Goal: Task Accomplishment & Management: Manage account settings

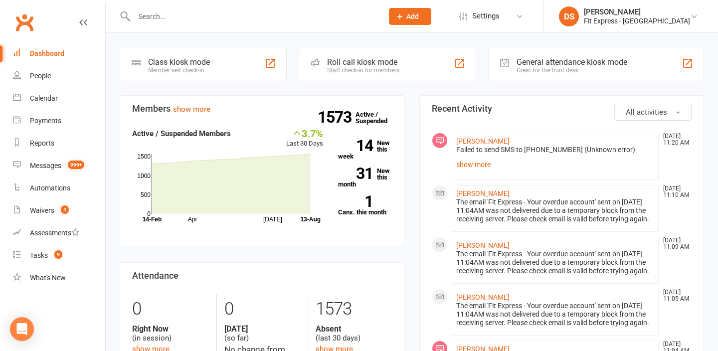
click at [18, 22] on link "Clubworx" at bounding box center [24, 22] width 25 height 25
click at [25, 215] on link "Waivers 4" at bounding box center [59, 210] width 92 height 22
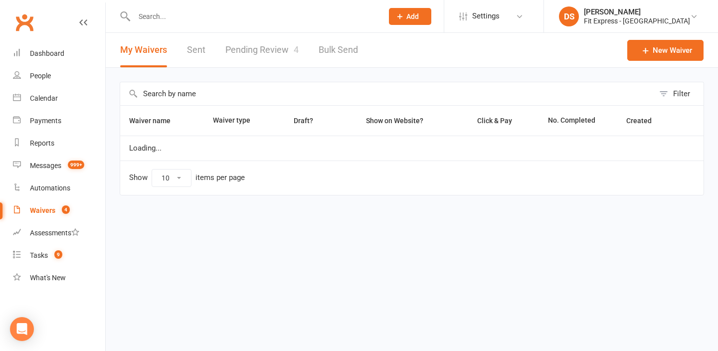
click at [270, 50] on link "Pending Review 4" at bounding box center [261, 50] width 73 height 34
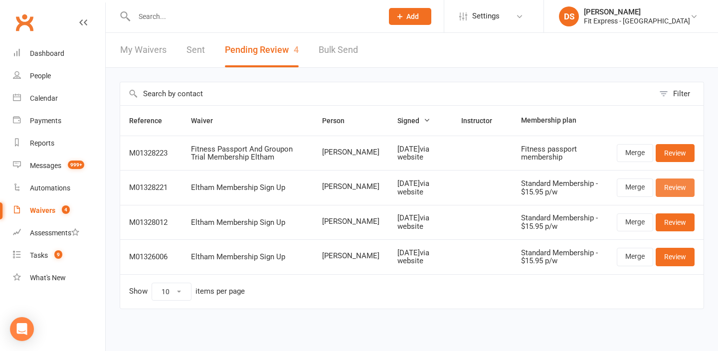
click at [668, 187] on link "Review" at bounding box center [675, 187] width 39 height 18
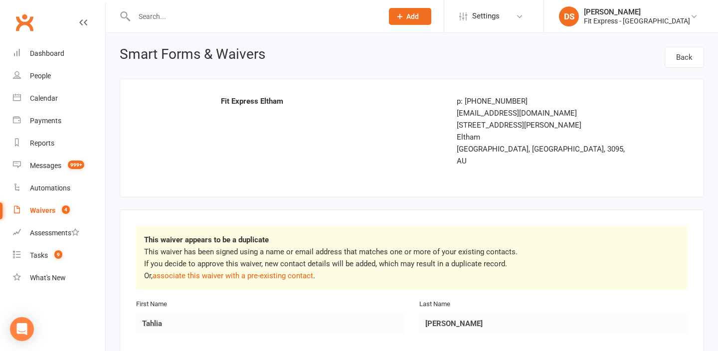
click at [40, 210] on div "Waivers" at bounding box center [42, 210] width 25 height 8
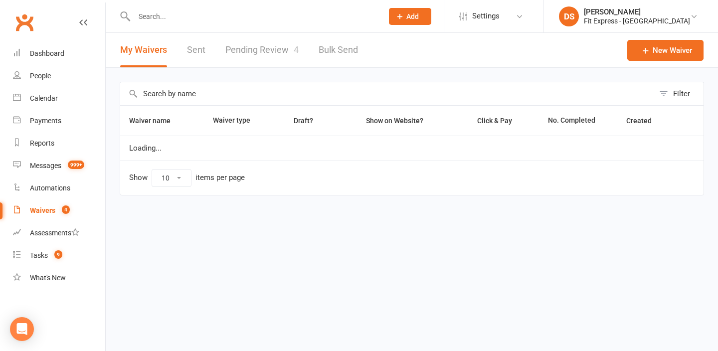
click at [286, 19] on input "text" at bounding box center [253, 16] width 245 height 14
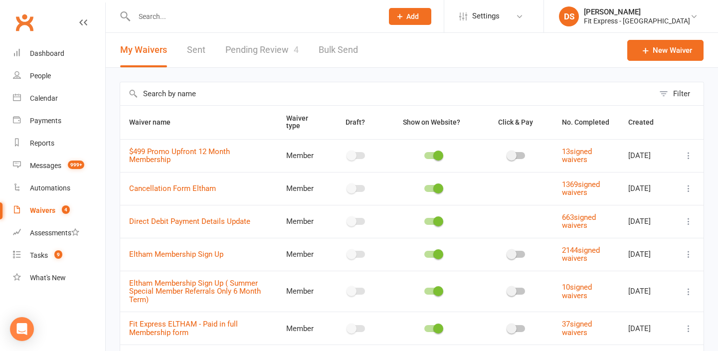
click at [274, 42] on link "Pending Review 4" at bounding box center [261, 50] width 73 height 34
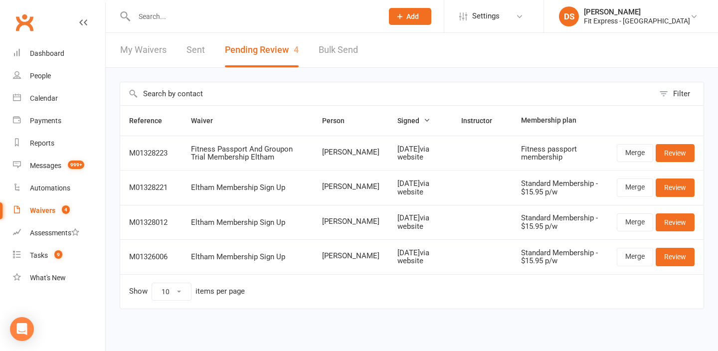
click at [29, 24] on link "Clubworx" at bounding box center [24, 22] width 25 height 25
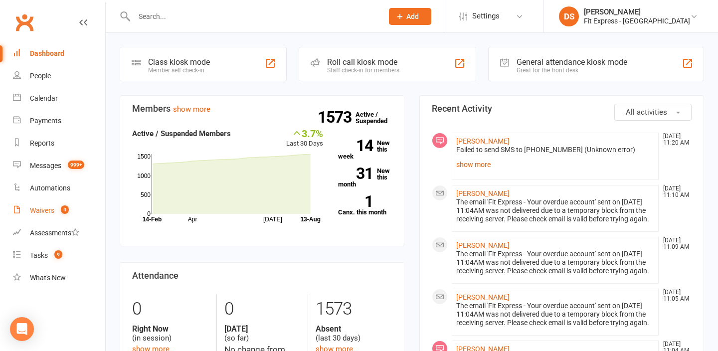
click at [55, 215] on link "Waivers 4" at bounding box center [59, 210] width 92 height 22
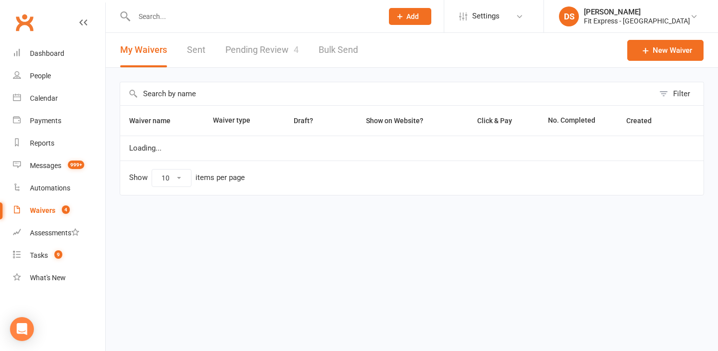
click at [301, 36] on div "My Waivers Sent Pending Review 4 Bulk Send" at bounding box center [239, 50] width 267 height 34
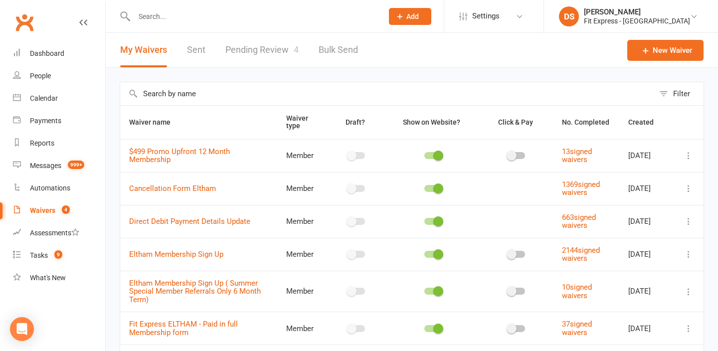
click at [272, 51] on link "Pending Review 4" at bounding box center [261, 50] width 73 height 34
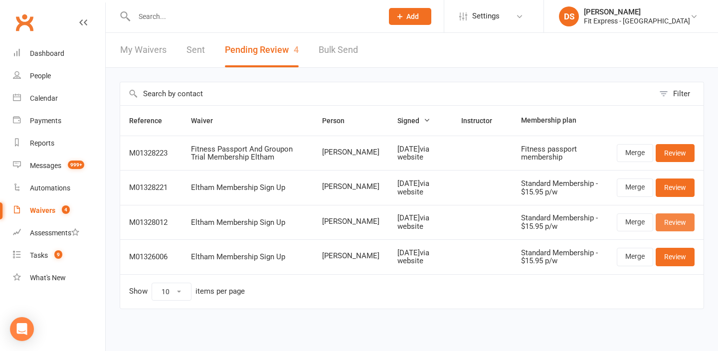
click at [682, 223] on link "Review" at bounding box center [675, 222] width 39 height 18
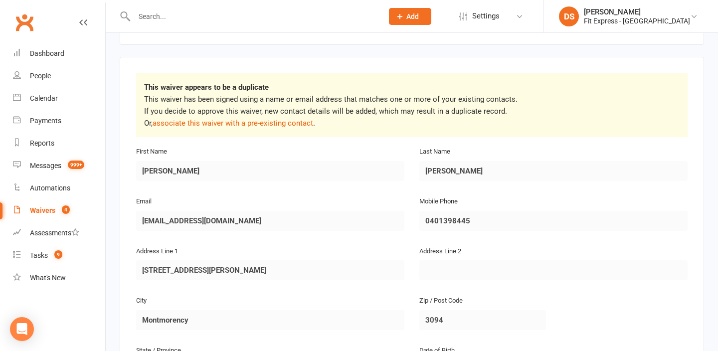
scroll to position [162, 0]
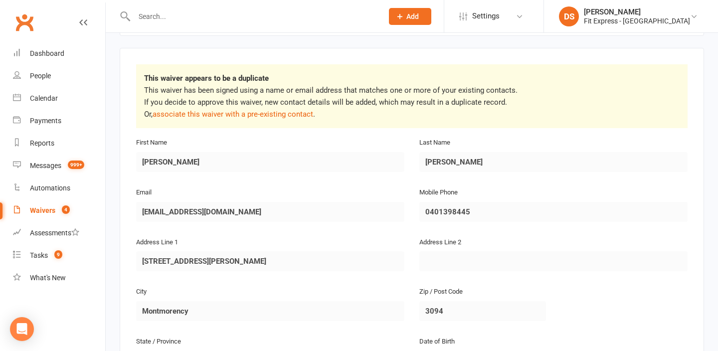
click at [179, 23] on div at bounding box center [248, 16] width 256 height 32
click at [179, 11] on input "text" at bounding box center [253, 16] width 245 height 14
click at [183, 17] on input "text" at bounding box center [253, 16] width 245 height 14
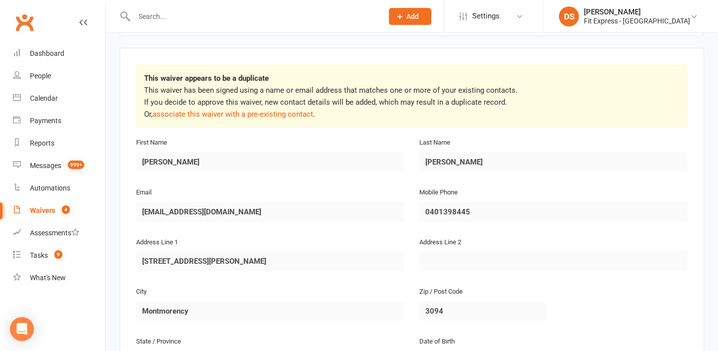
click at [183, 17] on input "text" at bounding box center [253, 16] width 245 height 14
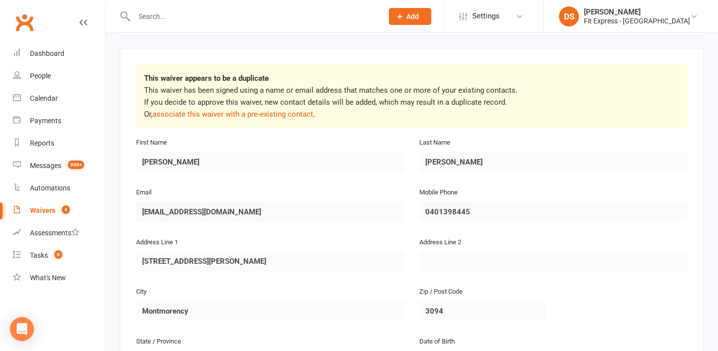
click at [183, 17] on input "text" at bounding box center [253, 16] width 245 height 14
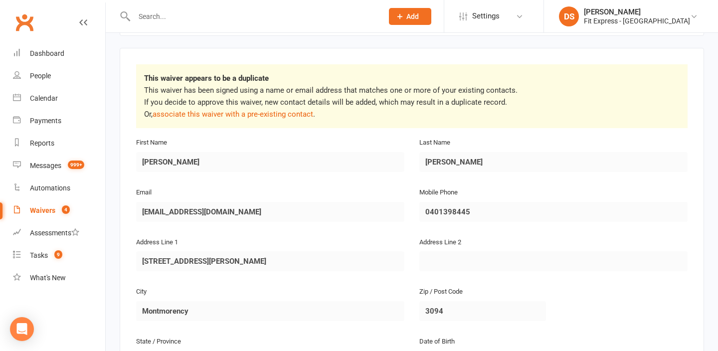
click at [151, 15] on input "text" at bounding box center [253, 16] width 245 height 14
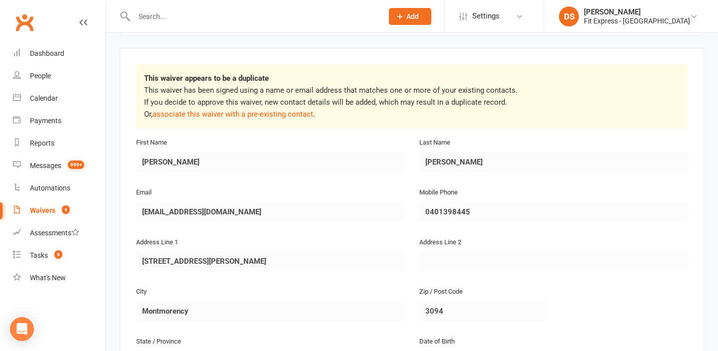
click at [157, 16] on input "text" at bounding box center [253, 16] width 245 height 14
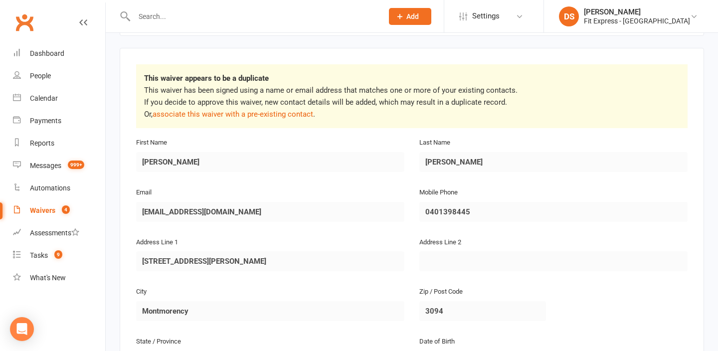
click at [157, 16] on input "text" at bounding box center [253, 16] width 245 height 14
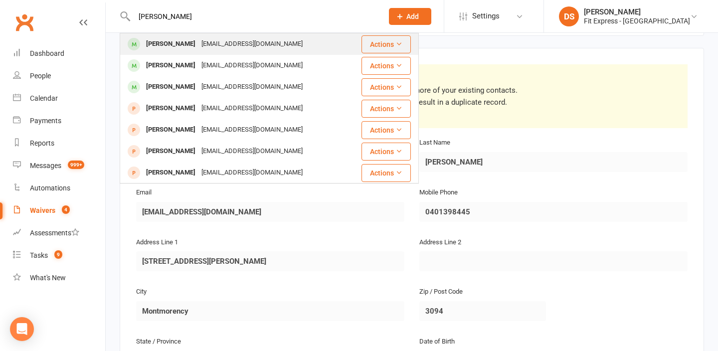
type input "ben hoe"
click at [198, 45] on div "benhoenger@gmail.com" at bounding box center [251, 44] width 107 height 14
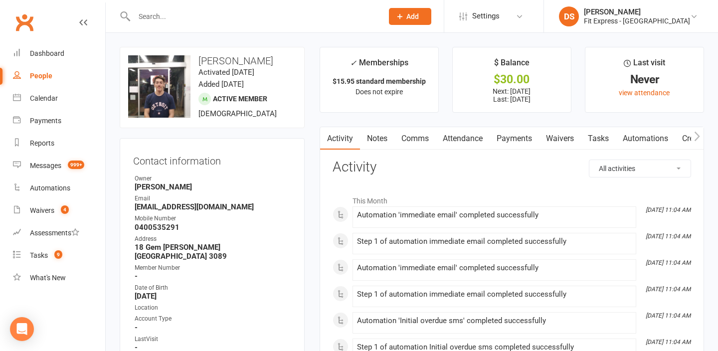
click at [478, 136] on link "Attendance" at bounding box center [463, 138] width 54 height 23
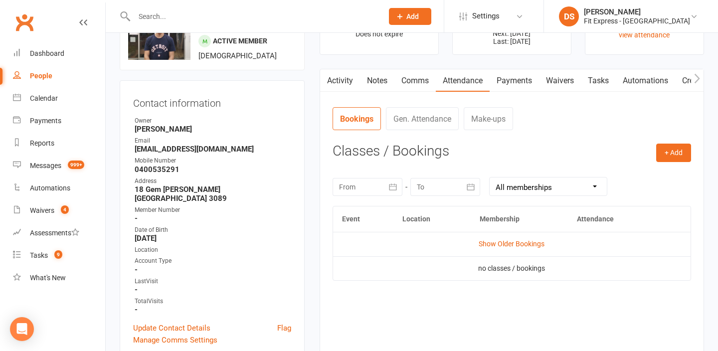
scroll to position [101, 0]
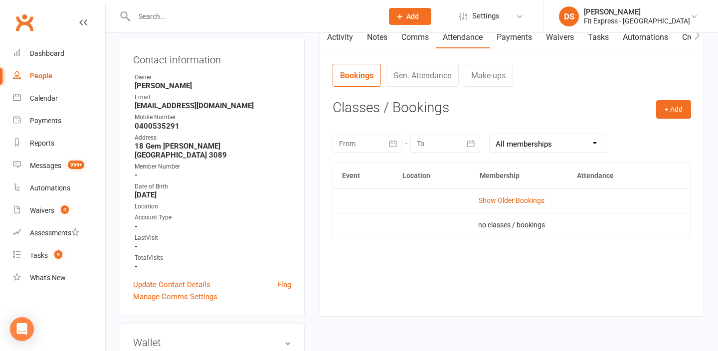
click at [521, 44] on link "Payments" at bounding box center [514, 37] width 49 height 23
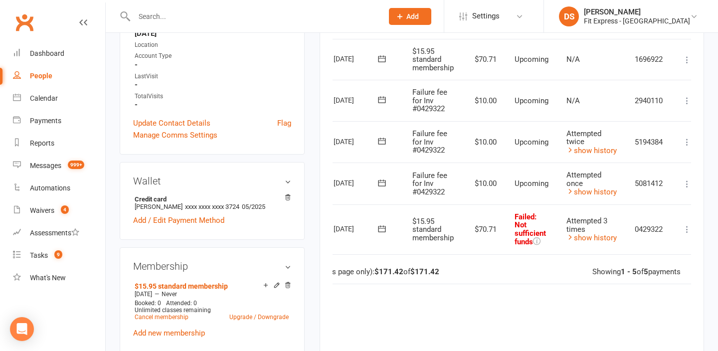
scroll to position [0, 53]
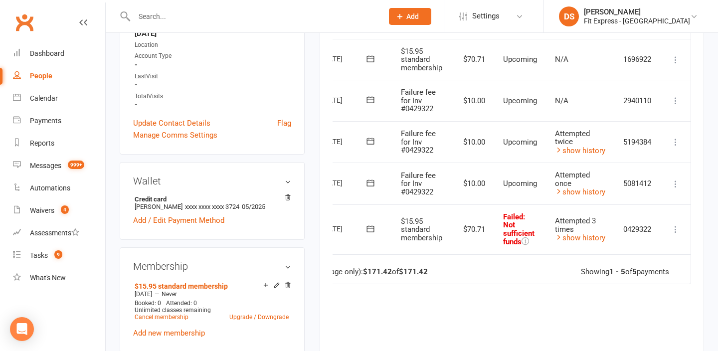
click at [676, 224] on icon at bounding box center [676, 229] width 10 height 10
click at [641, 265] on link "Mark as Paid (POS)" at bounding box center [631, 269] width 99 height 20
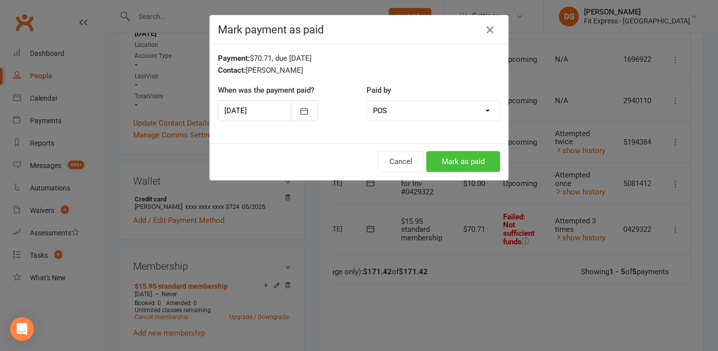
click at [478, 167] on button "Mark as paid" at bounding box center [463, 161] width 74 height 21
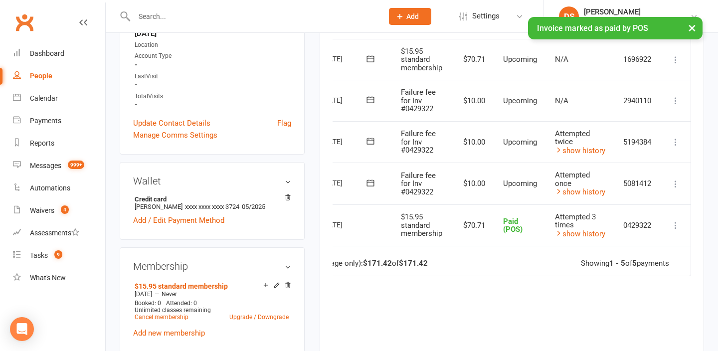
click at [675, 180] on icon at bounding box center [676, 184] width 10 height 10
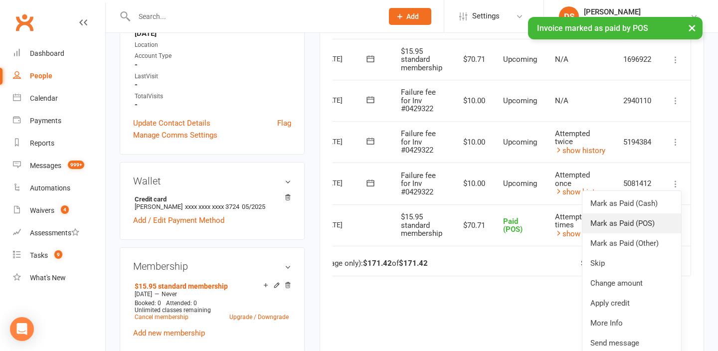
click at [635, 216] on link "Mark as Paid (POS)" at bounding box center [631, 223] width 99 height 20
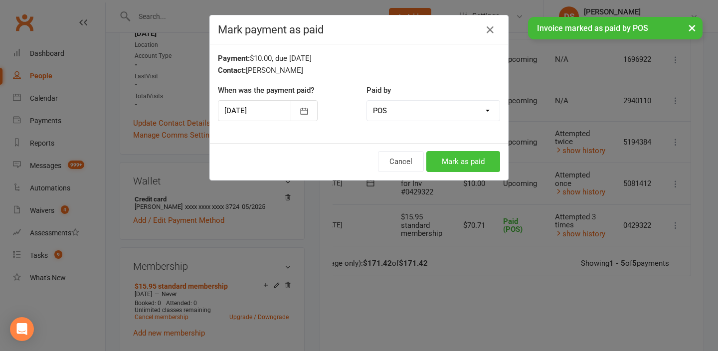
click at [476, 167] on button "Mark as paid" at bounding box center [463, 161] width 74 height 21
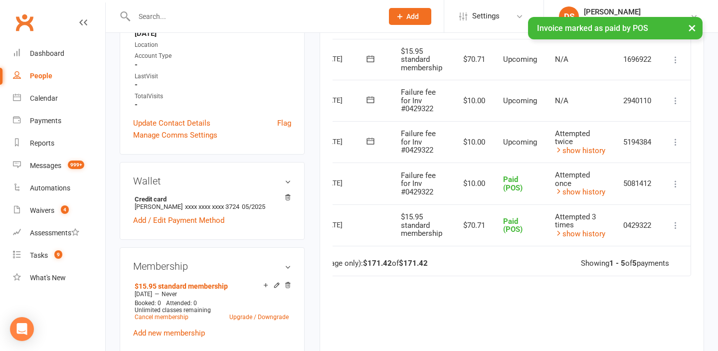
click at [679, 138] on icon at bounding box center [676, 142] width 10 height 10
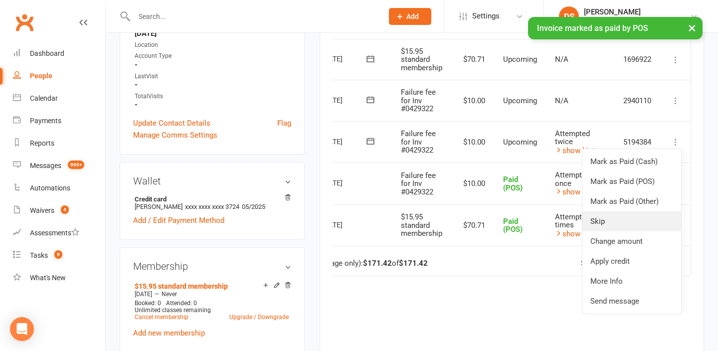
click at [608, 220] on link "Skip" at bounding box center [631, 221] width 99 height 20
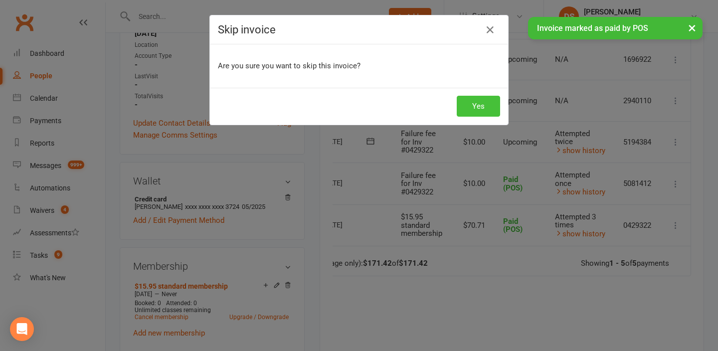
click at [473, 104] on button "Yes" at bounding box center [478, 106] width 43 height 21
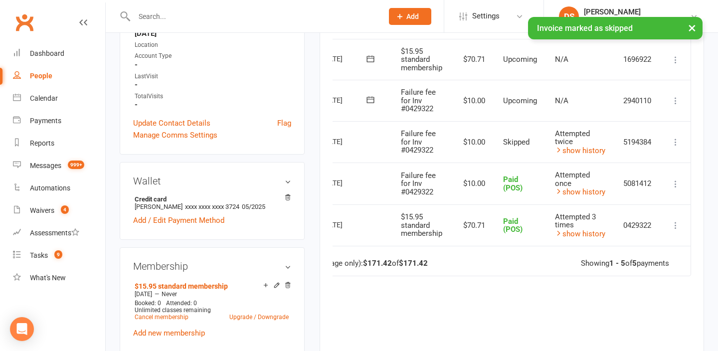
click at [674, 100] on icon at bounding box center [676, 101] width 10 height 10
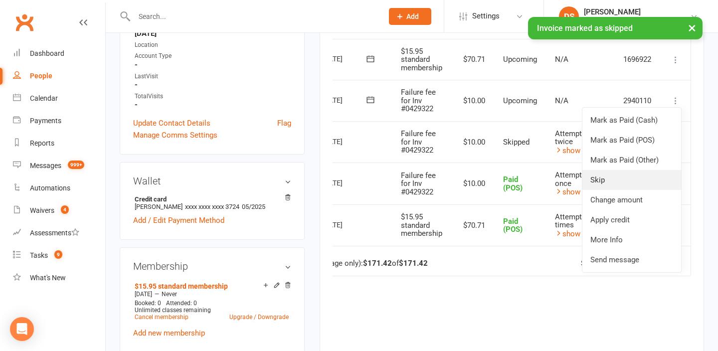
click at [616, 172] on link "Skip" at bounding box center [631, 180] width 99 height 20
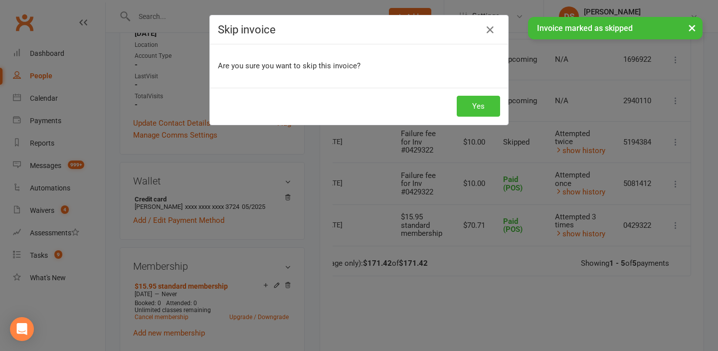
click at [479, 112] on button "Yes" at bounding box center [478, 106] width 43 height 21
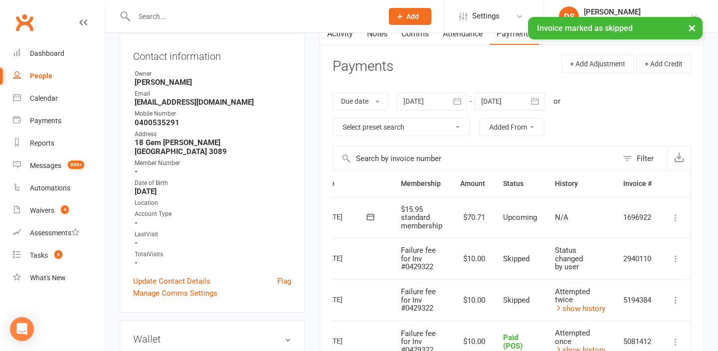
scroll to position [101, 0]
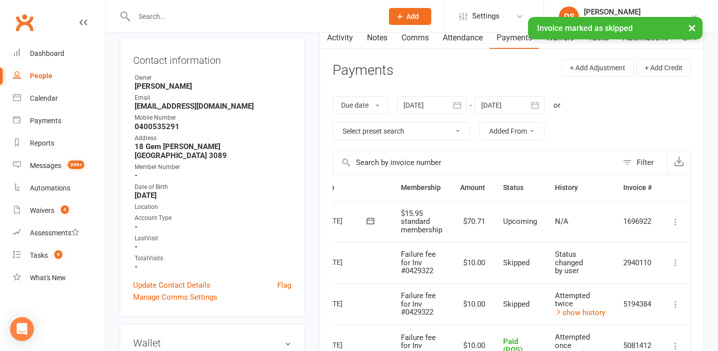
click at [428, 111] on div at bounding box center [432, 105] width 70 height 18
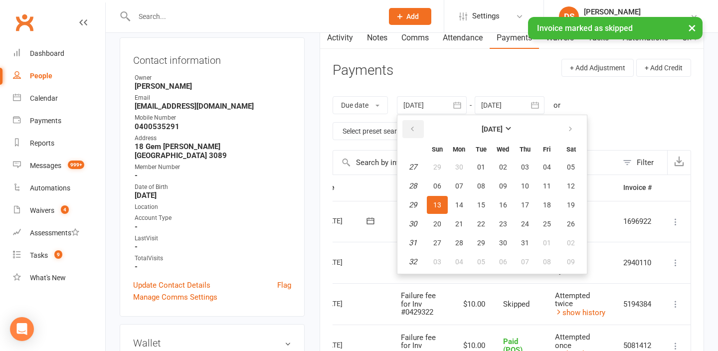
click at [416, 131] on icon "button" at bounding box center [412, 129] width 7 height 8
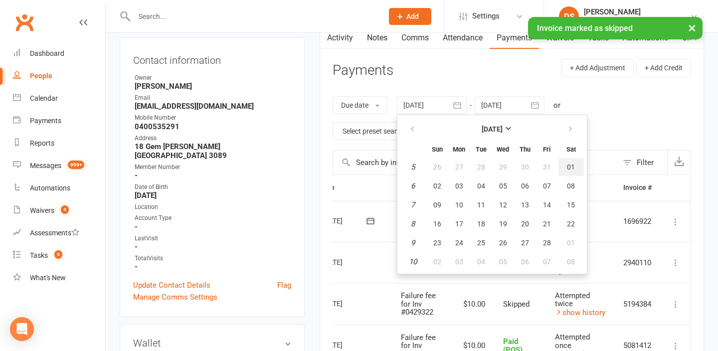
click at [567, 164] on button "01" at bounding box center [570, 167] width 25 height 18
type input "01 Feb 2025"
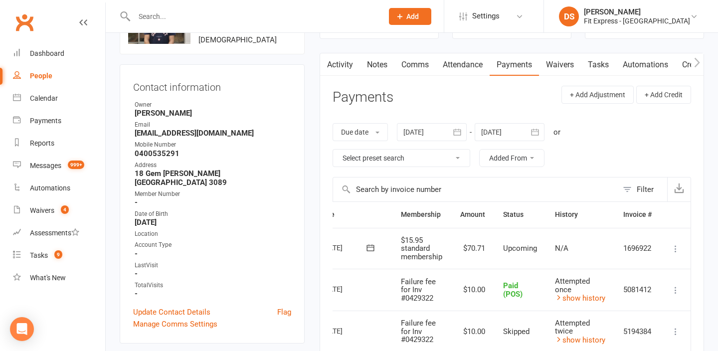
scroll to position [0, 0]
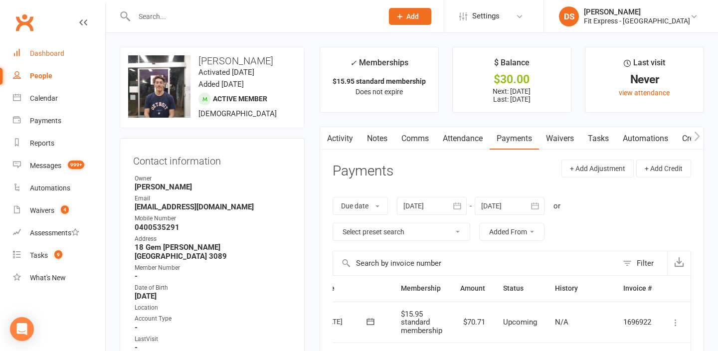
click at [38, 45] on link "Dashboard" at bounding box center [59, 53] width 92 height 22
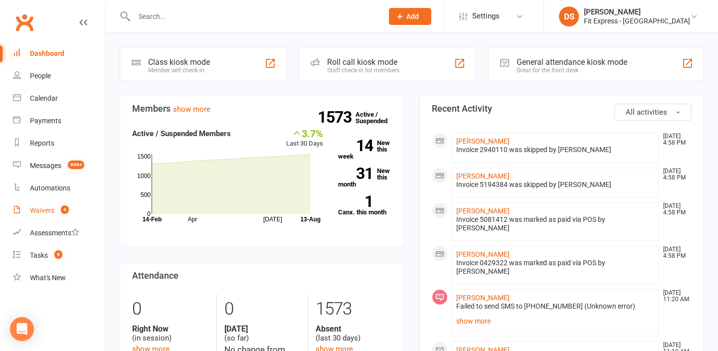
click at [56, 213] on count-badge "4" at bounding box center [62, 210] width 13 height 8
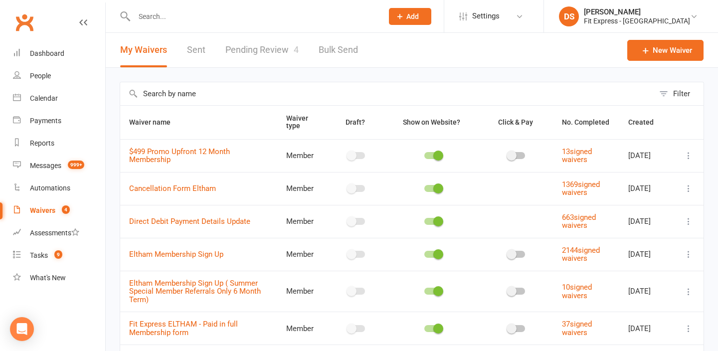
click at [230, 60] on link "Pending Review 4" at bounding box center [261, 50] width 73 height 34
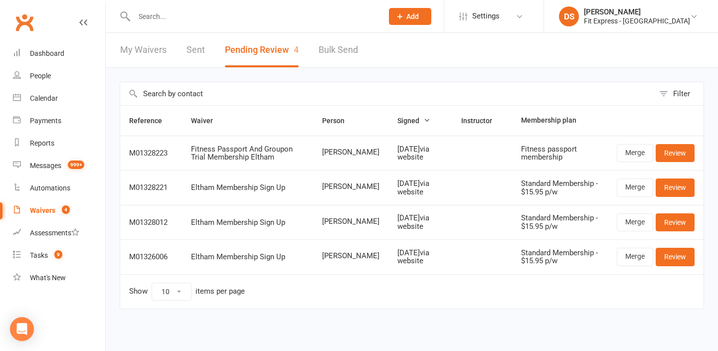
scroll to position [1, 0]
click at [183, 16] on input "text" at bounding box center [253, 16] width 245 height 14
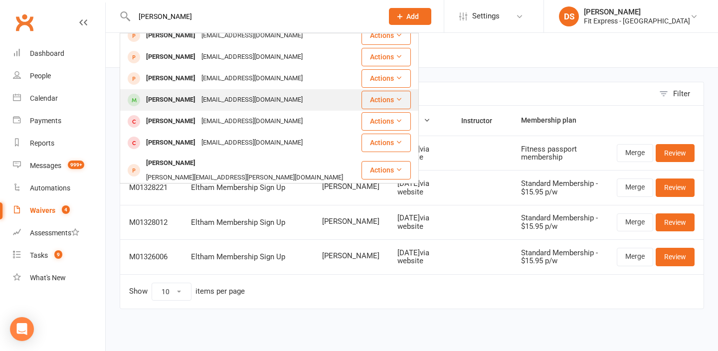
scroll to position [0, 0]
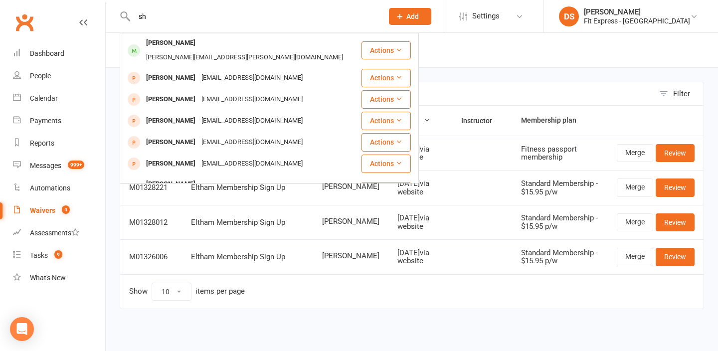
type input "s"
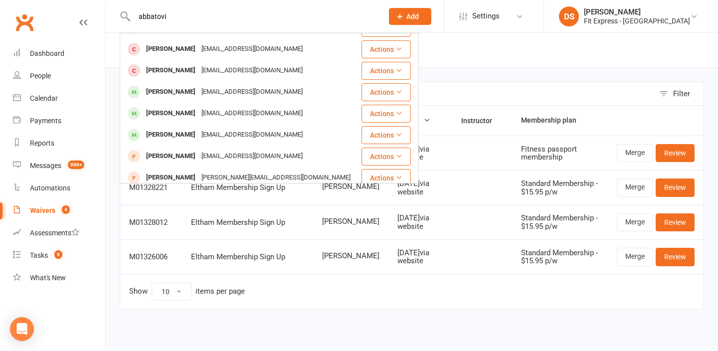
scroll to position [279, 0]
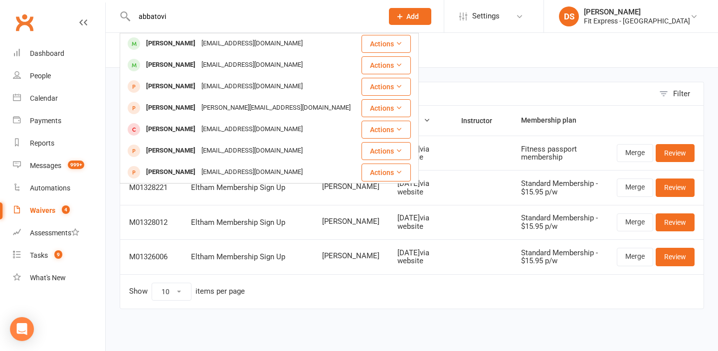
type input "abbatovi"
click at [23, 21] on link "Clubworx" at bounding box center [24, 22] width 25 height 25
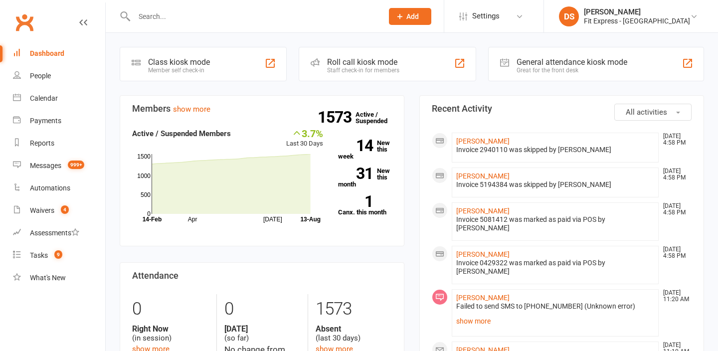
click at [159, 20] on input "text" at bounding box center [253, 16] width 245 height 14
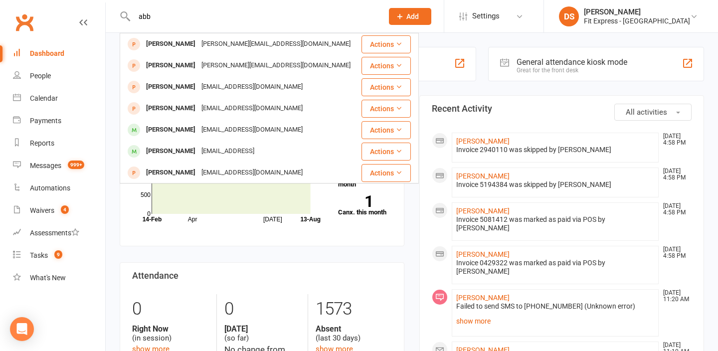
type input "abb"
click at [22, 28] on link "Clubworx" at bounding box center [24, 22] width 25 height 25
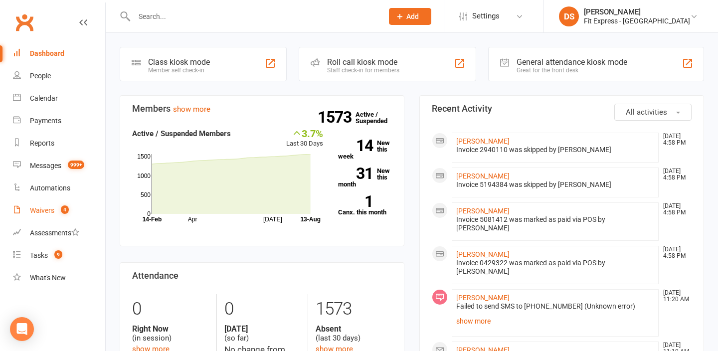
click at [50, 211] on div "Waivers" at bounding box center [42, 210] width 24 height 8
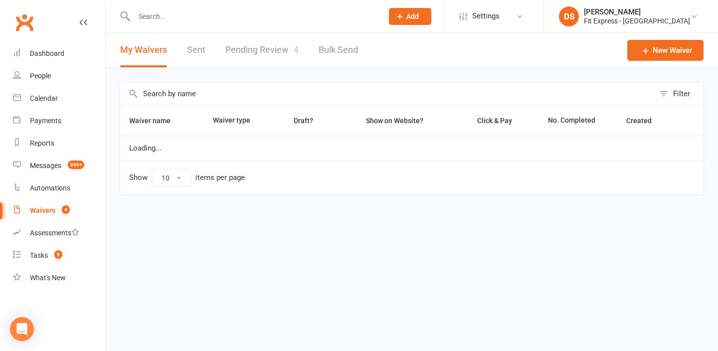
click at [278, 43] on link "Pending Review 4" at bounding box center [261, 50] width 73 height 34
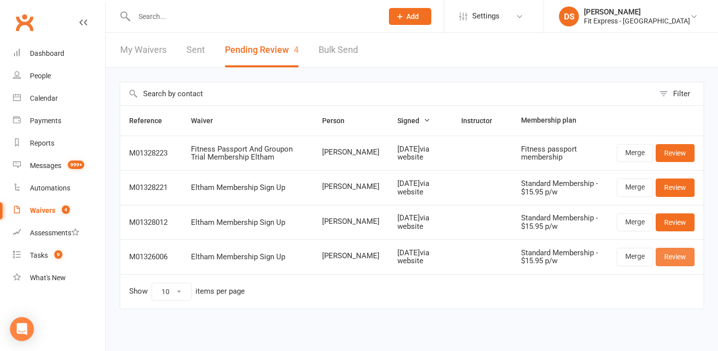
click at [674, 262] on link "Review" at bounding box center [675, 257] width 39 height 18
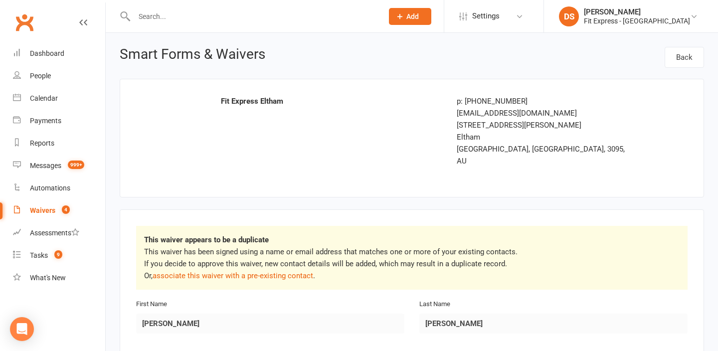
click at [35, 215] on link "Waivers 4" at bounding box center [59, 210] width 92 height 22
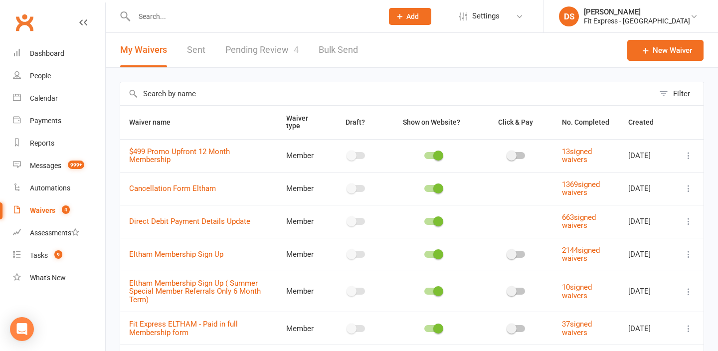
click at [247, 59] on link "Pending Review 4" at bounding box center [261, 50] width 73 height 34
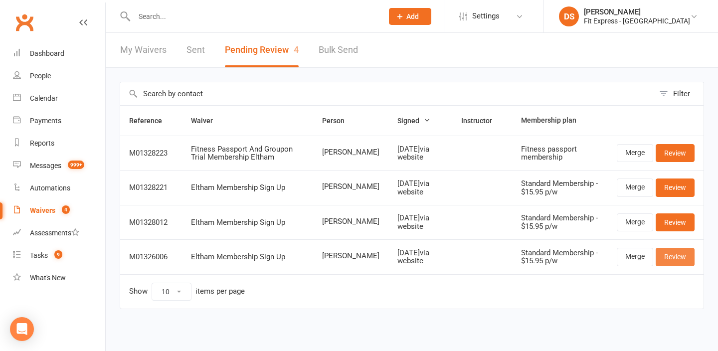
click at [673, 255] on link "Review" at bounding box center [675, 257] width 39 height 18
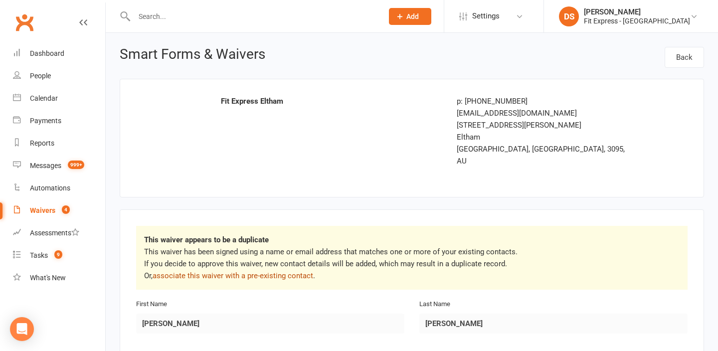
click at [211, 271] on link "associate this waiver with a pre-existing contact" at bounding box center [233, 275] width 161 height 9
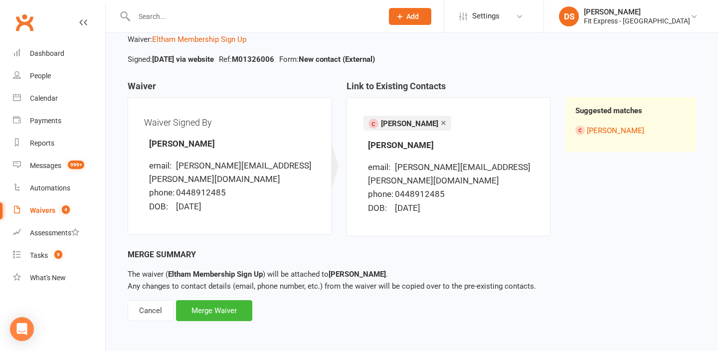
scroll to position [59, 0]
click at [235, 311] on div "Merge Waiver" at bounding box center [214, 310] width 76 height 21
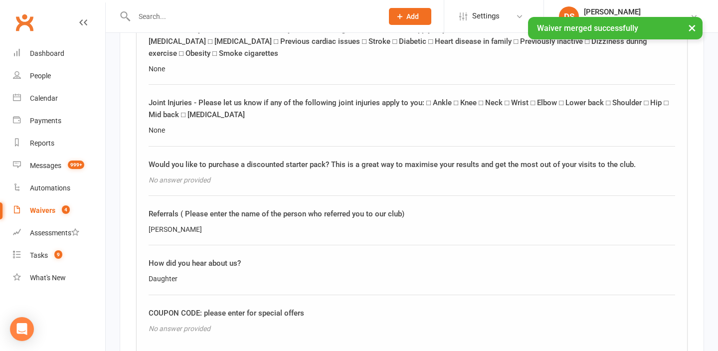
scroll to position [808, 0]
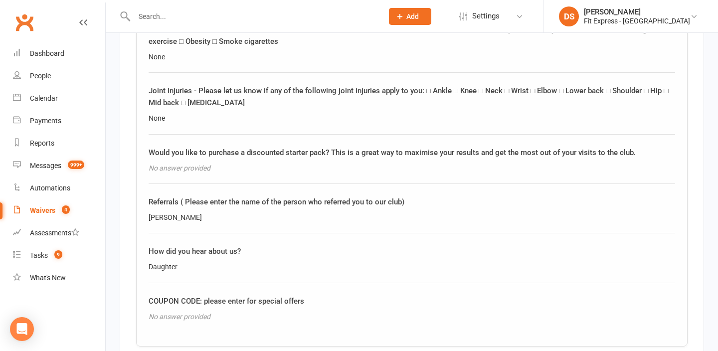
click at [26, 19] on link "Clubworx" at bounding box center [24, 22] width 25 height 25
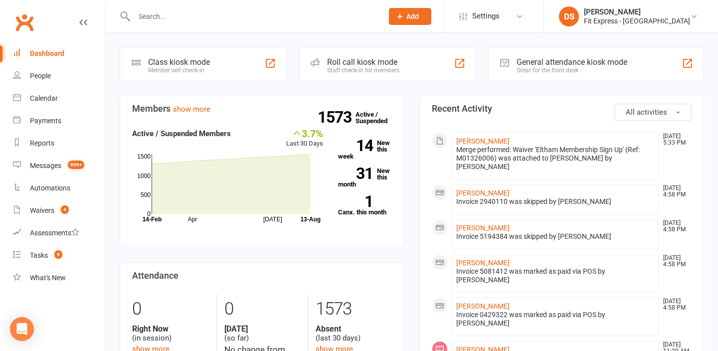
click at [193, 9] on input "text" at bounding box center [253, 16] width 245 height 14
click at [631, 25] on link "DS [PERSON_NAME] Fit Express - Eltham" at bounding box center [631, 16] width 144 height 20
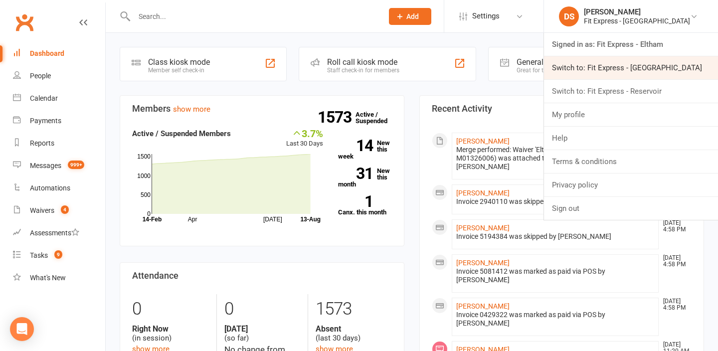
click at [637, 70] on link "Switch to: Fit Express - Heidelberg" at bounding box center [631, 67] width 174 height 23
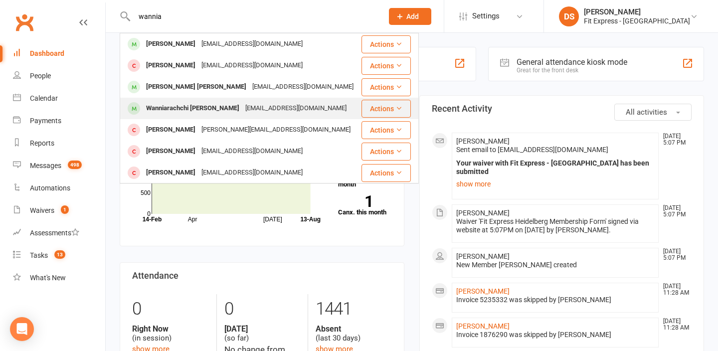
type input "wannia"
click at [201, 106] on div "Wanniarachchi [PERSON_NAME]" at bounding box center [192, 108] width 99 height 14
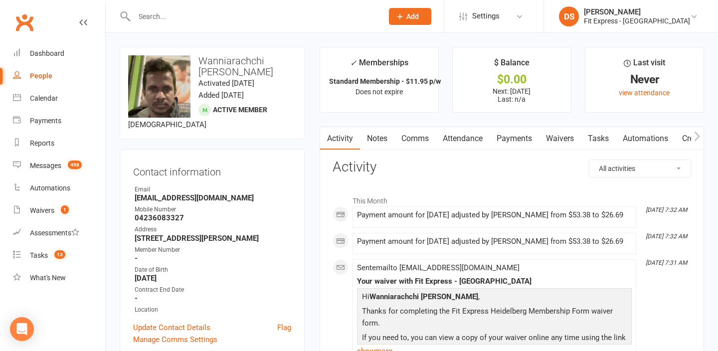
click at [510, 141] on link "Payments" at bounding box center [514, 138] width 49 height 23
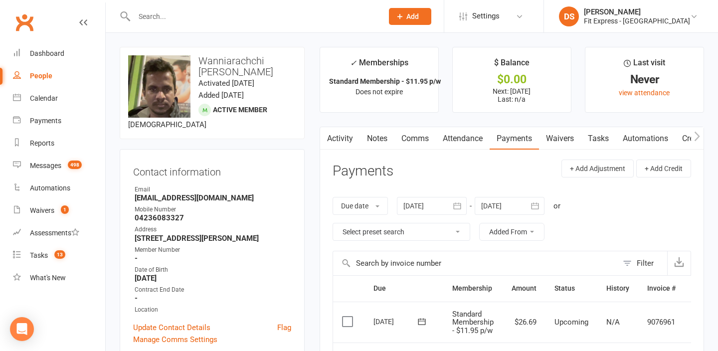
click at [496, 203] on div at bounding box center [510, 206] width 70 height 18
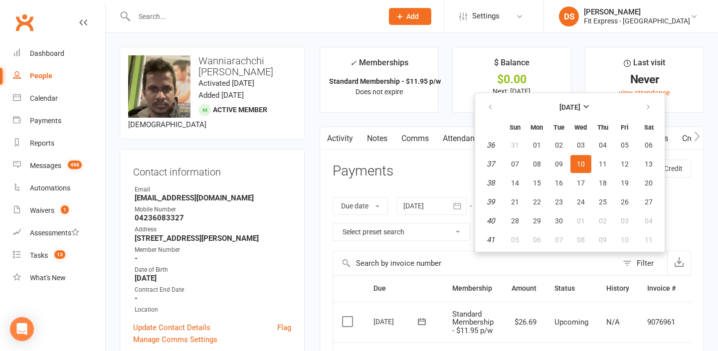
click at [458, 168] on header "Payments + Add Adjustment + Add Credit" at bounding box center [512, 173] width 358 height 27
